Goal: Task Accomplishment & Management: Use online tool/utility

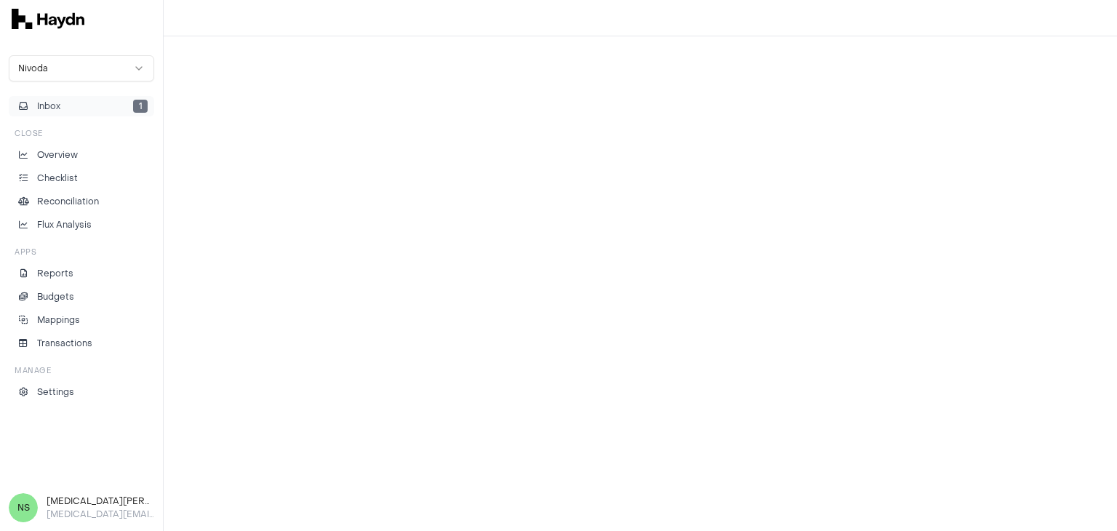
click at [119, 106] on button "Inbox 1" at bounding box center [81, 106] width 145 height 20
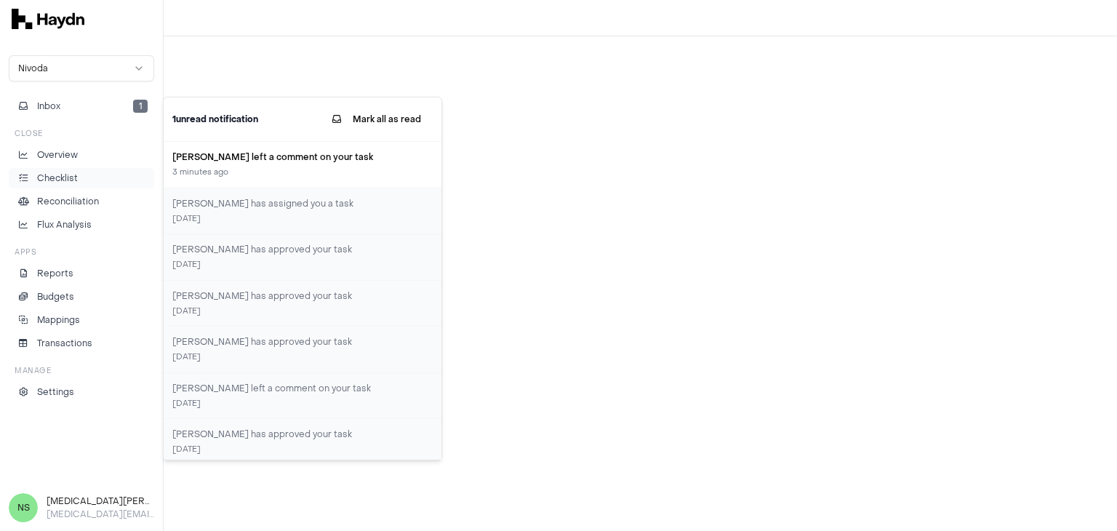
click at [47, 178] on p "Checklist" at bounding box center [57, 178] width 41 height 13
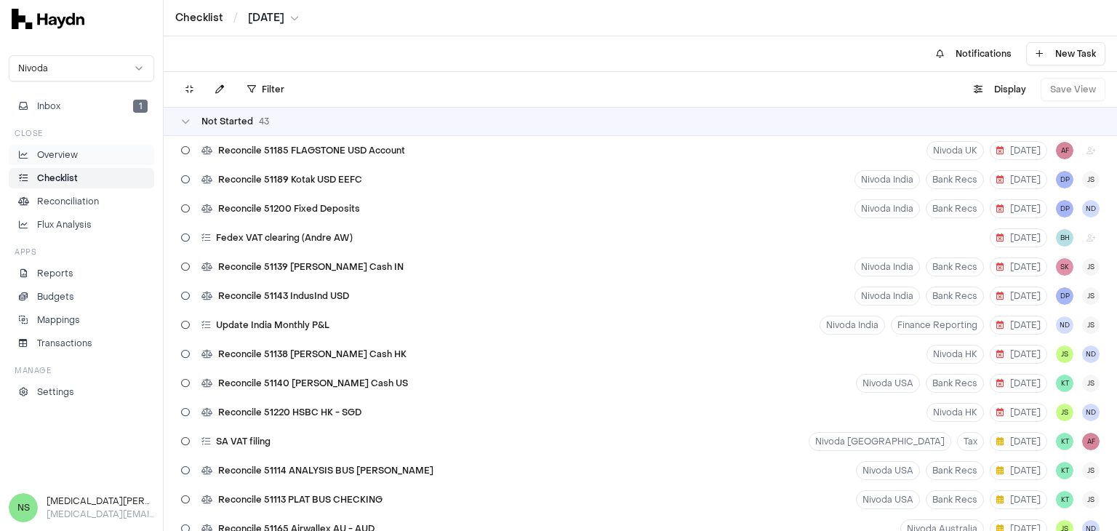
click at [117, 156] on li "Overview" at bounding box center [81, 154] width 132 height 13
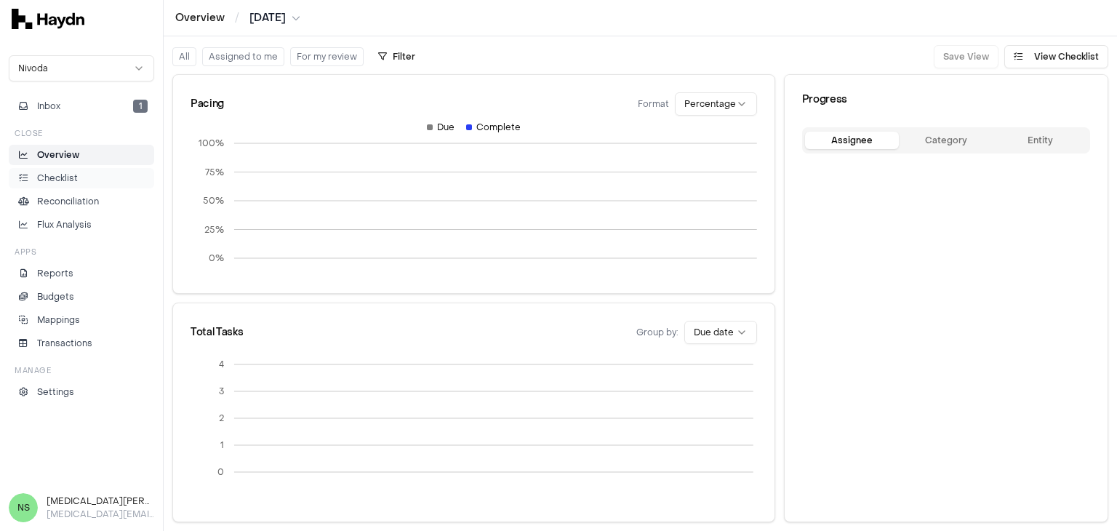
click at [97, 178] on li "Checklist" at bounding box center [81, 178] width 132 height 13
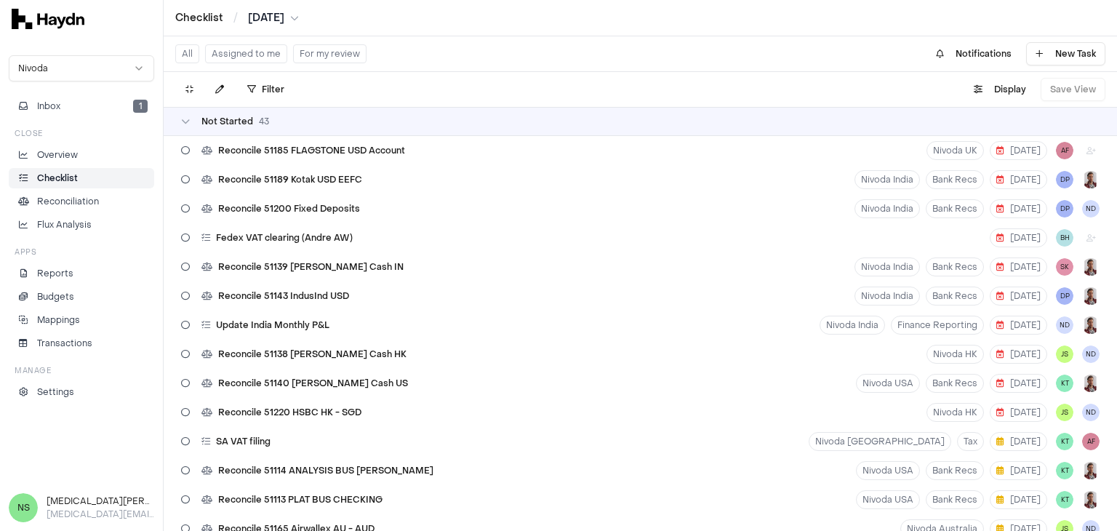
click at [259, 59] on button "Assigned to me" at bounding box center [246, 53] width 82 height 19
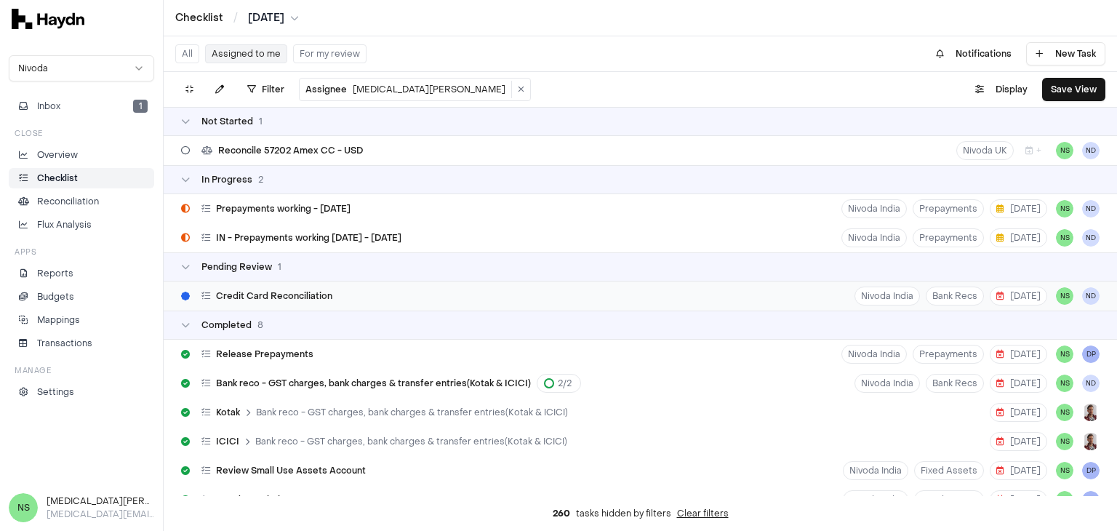
click at [335, 298] on div "Credit Card Reconciliation" at bounding box center [256, 296] width 163 height 28
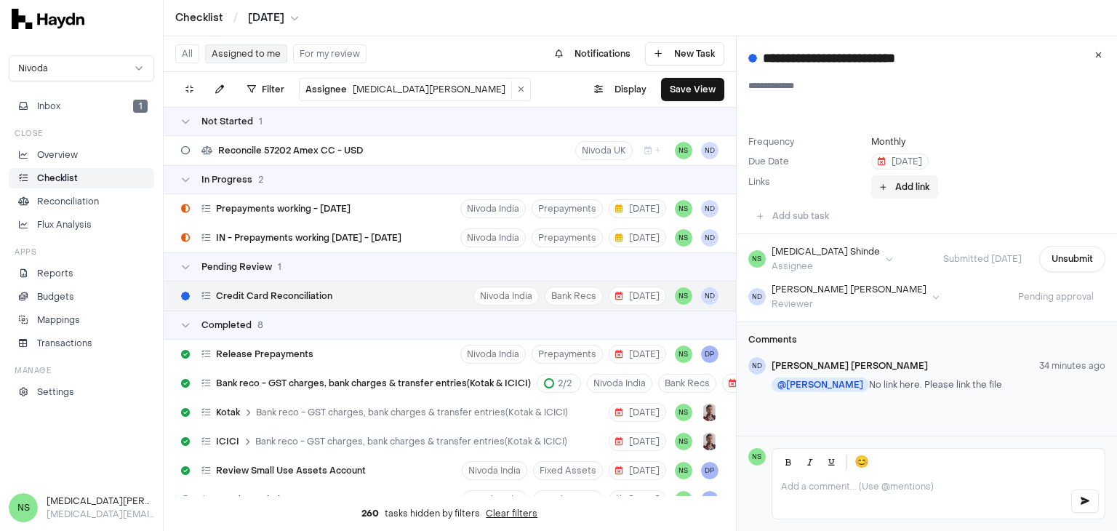
click at [887, 187] on button "Add link" at bounding box center [904, 186] width 67 height 23
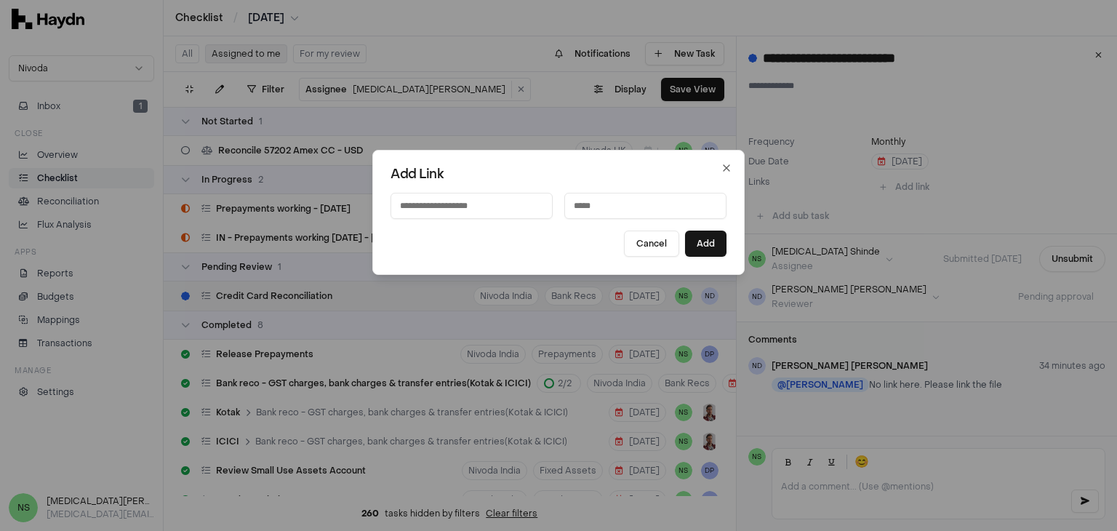
click at [422, 207] on input at bounding box center [471, 206] width 162 height 26
click at [659, 209] on input at bounding box center [645, 206] width 162 height 26
click at [482, 210] on input at bounding box center [471, 206] width 162 height 26
paste input "**********"
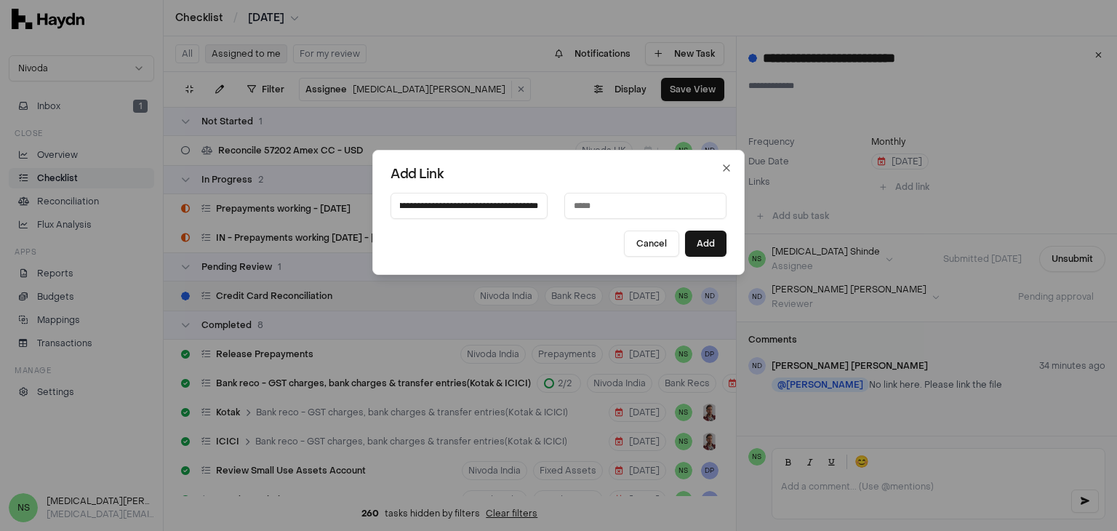
type input "**********"
click at [582, 206] on input at bounding box center [645, 206] width 162 height 26
type input "**********"
click at [688, 245] on button "Add" at bounding box center [705, 243] width 41 height 26
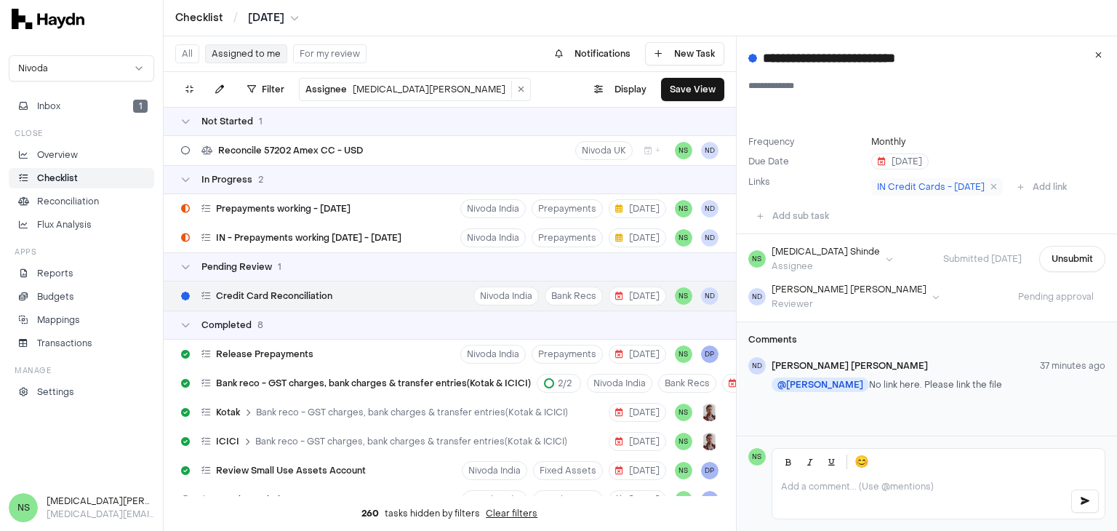
click at [835, 492] on div at bounding box center [938, 497] width 332 height 44
click at [848, 453] on div "[PERSON_NAME]" at bounding box center [886, 454] width 141 height 13
